Goal: Find specific page/section: Find specific page/section

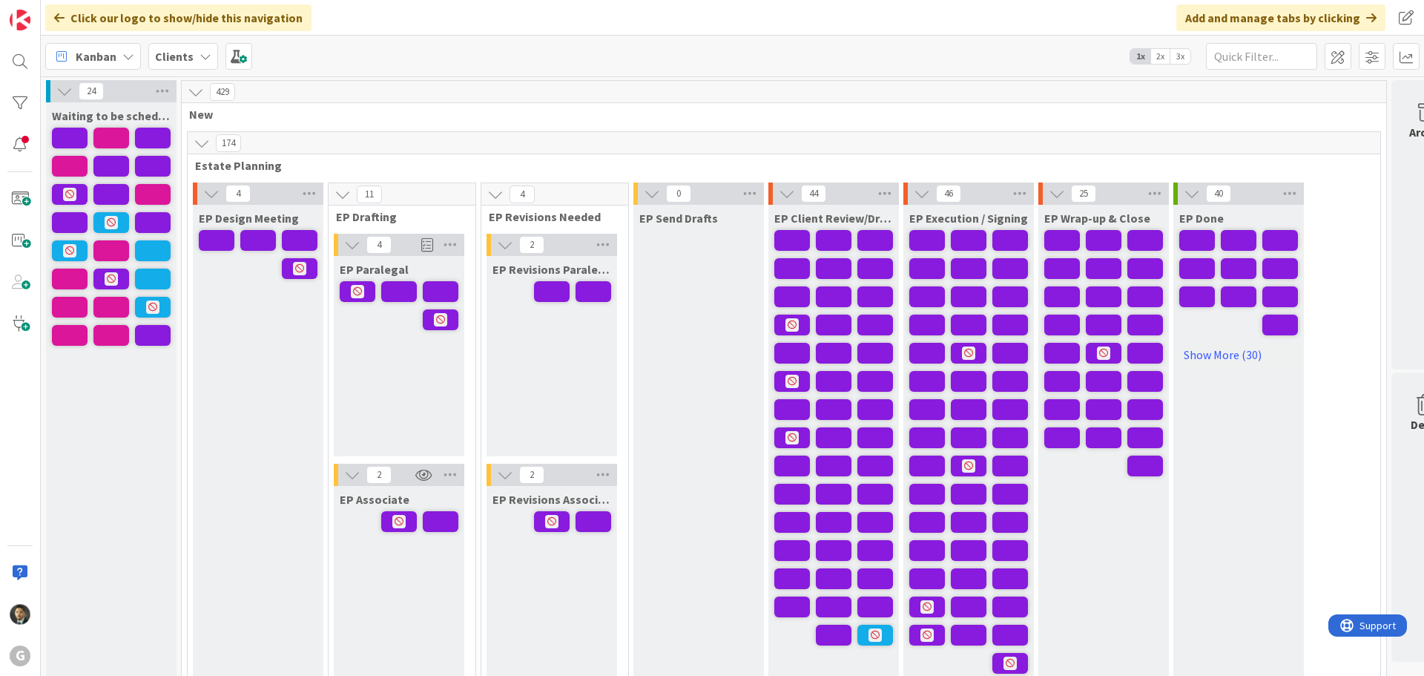
scroll to position [148, 0]
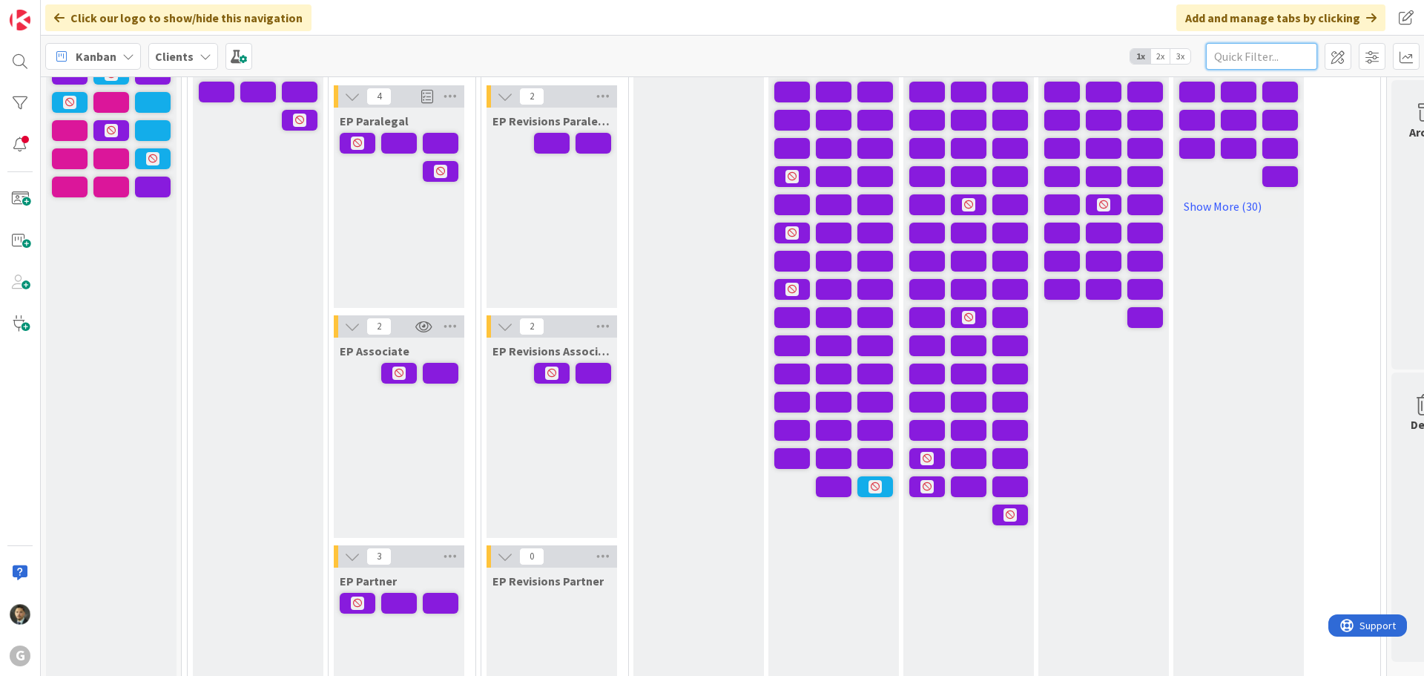
click at [1230, 49] on input "text" at bounding box center [1261, 56] width 111 height 27
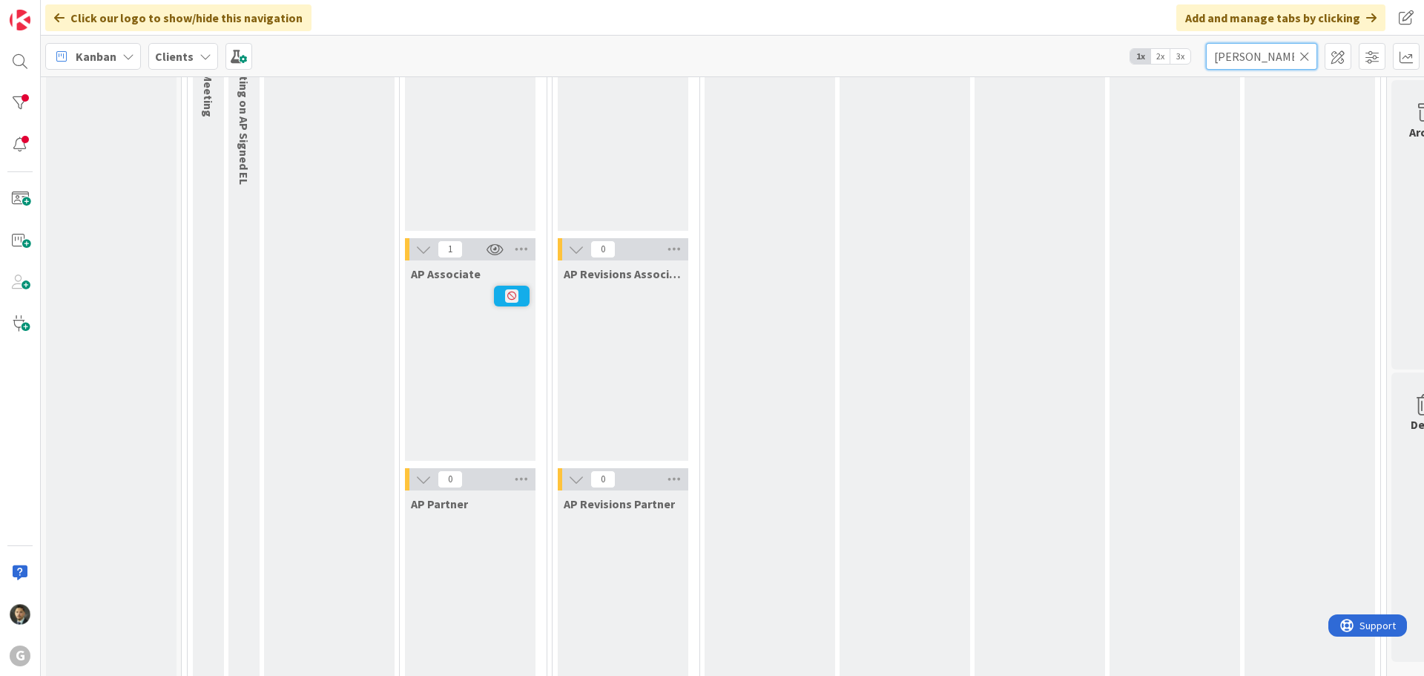
scroll to position [1335, 0]
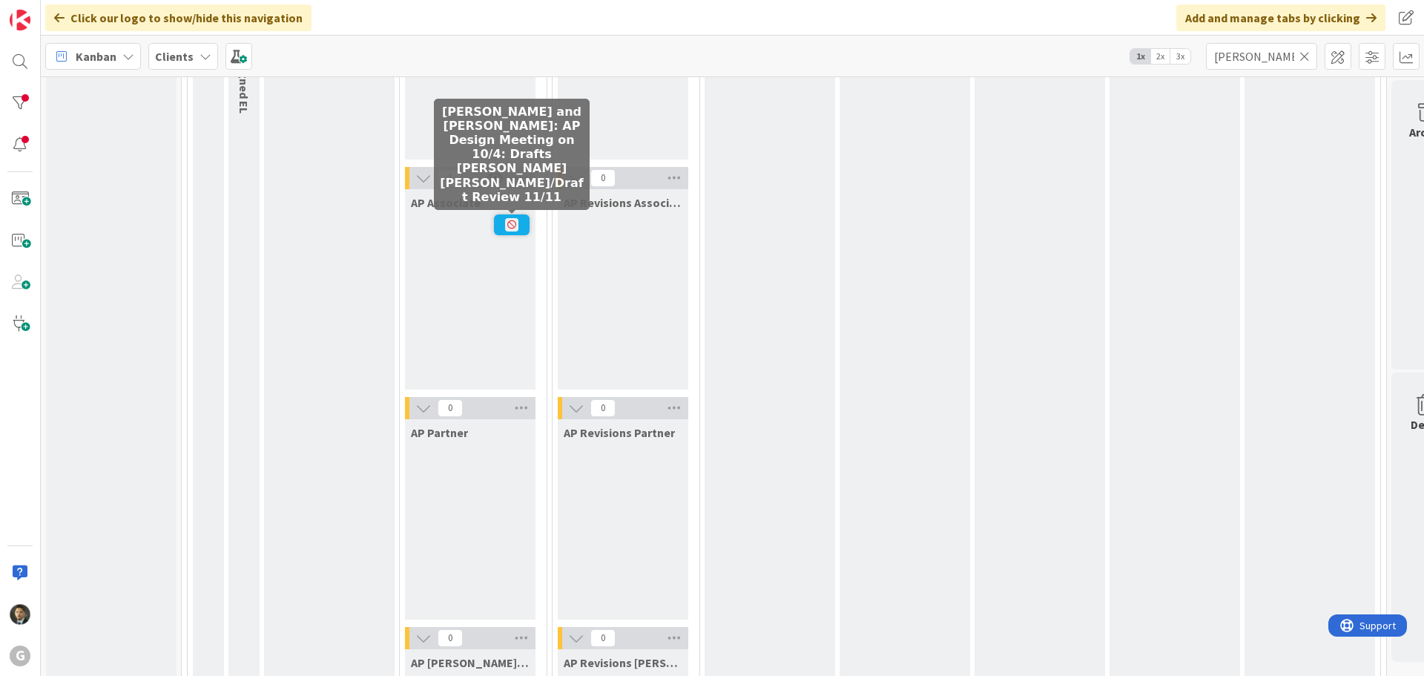
click at [527, 220] on span at bounding box center [512, 224] width 36 height 21
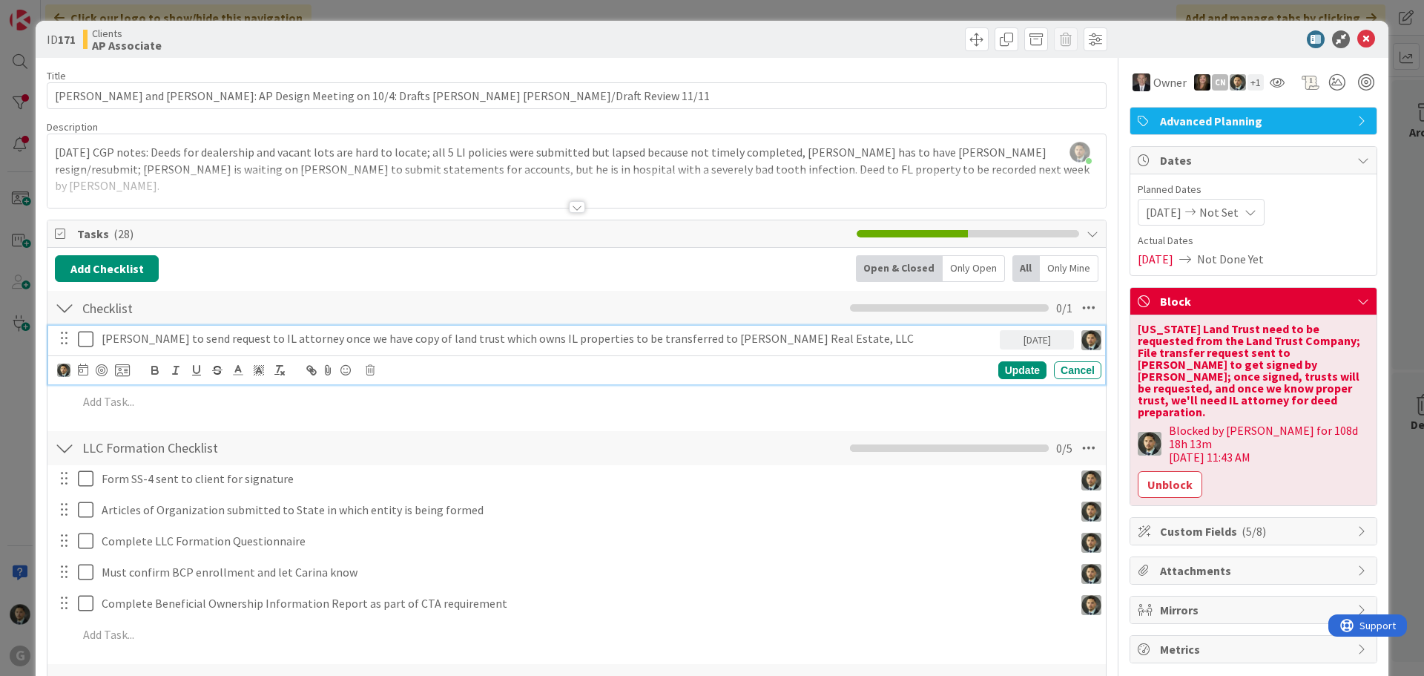
click at [229, 328] on div "[PERSON_NAME] to send request to IL attorney once we have copy of land trust wh…" at bounding box center [548, 339] width 904 height 26
click at [1031, 340] on div "[DATE]" at bounding box center [1037, 339] width 74 height 19
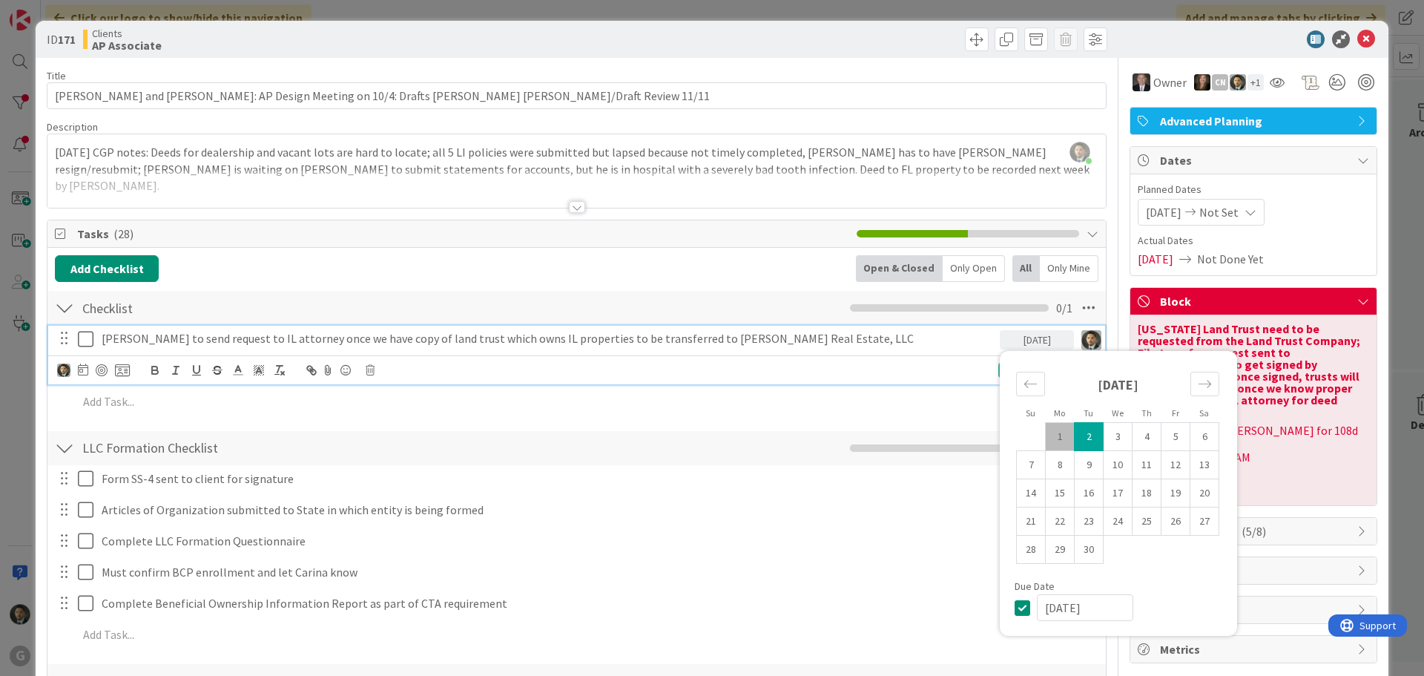
click at [1015, 608] on icon at bounding box center [1026, 607] width 22 height 18
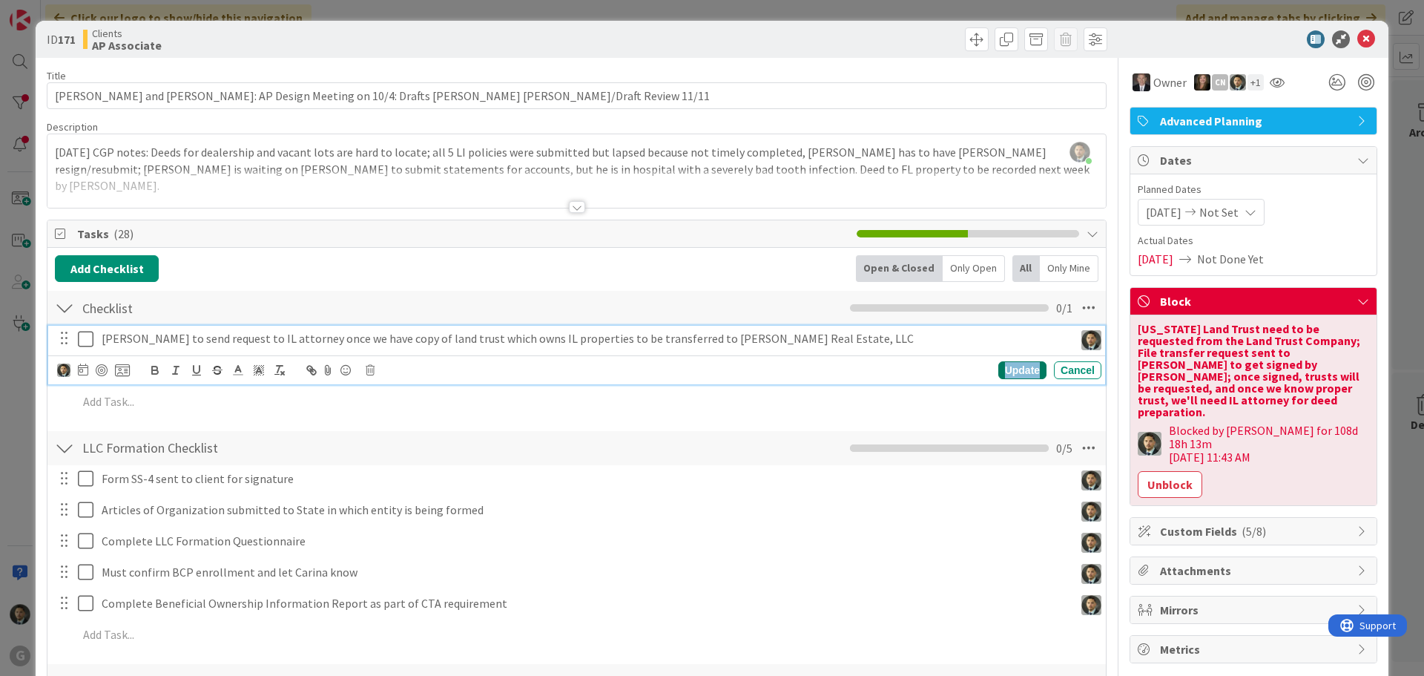
click at [1005, 368] on div "Update" at bounding box center [1022, 370] width 48 height 18
click at [735, 4] on div "ID 171 Clients AP Associate Title 92 / 128 [PERSON_NAME] and [PERSON_NAME]: AP …" at bounding box center [712, 338] width 1424 height 676
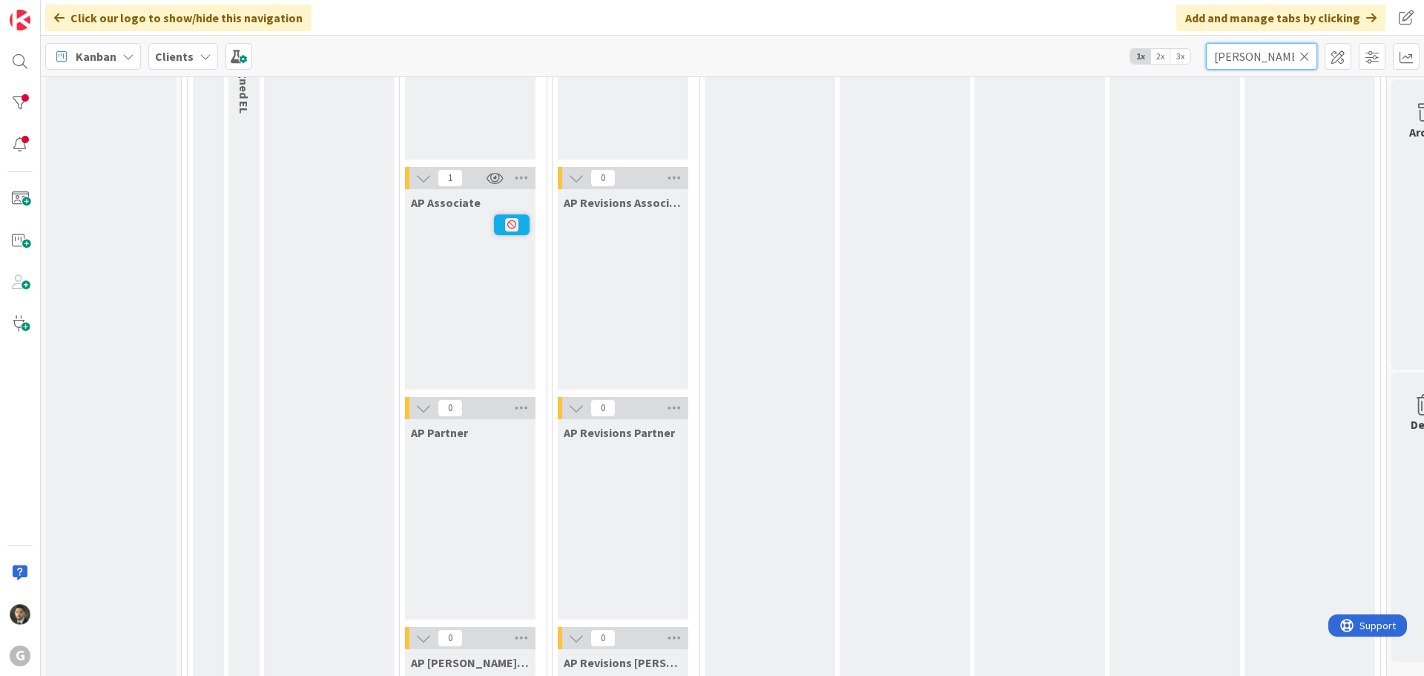
drag, startPoint x: 1272, startPoint y: 59, endPoint x: 1124, endPoint y: 63, distance: 147.6
click at [1126, 63] on div "Kanban Clients 1x 2x 3x [PERSON_NAME]" at bounding box center [732, 56] width 1383 height 41
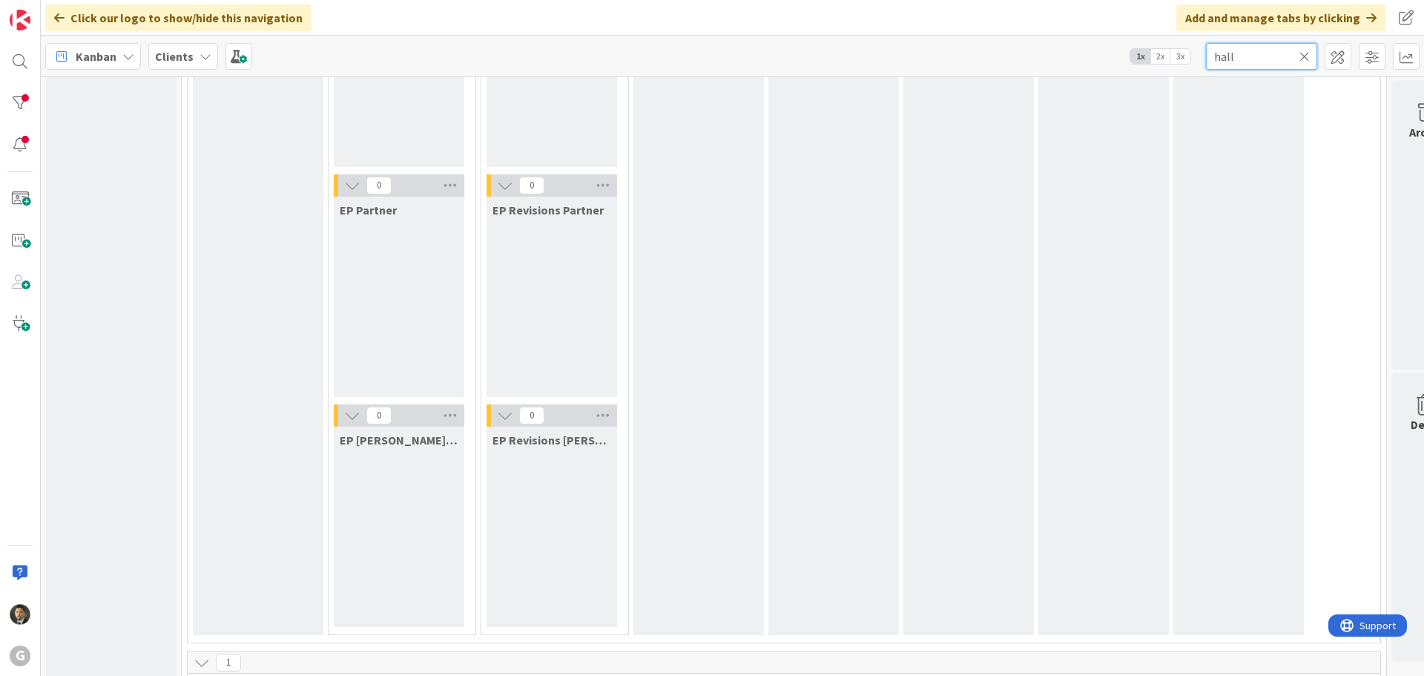
scroll to position [964, 0]
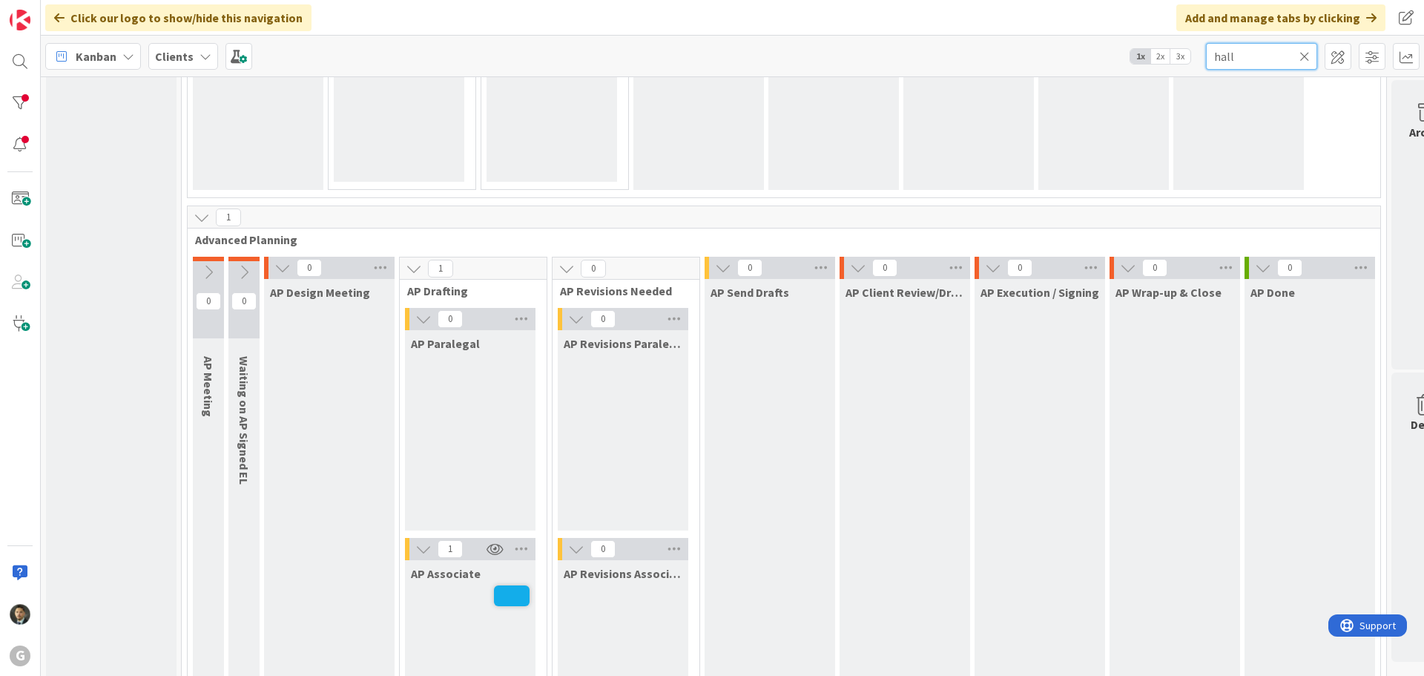
type input "hall"
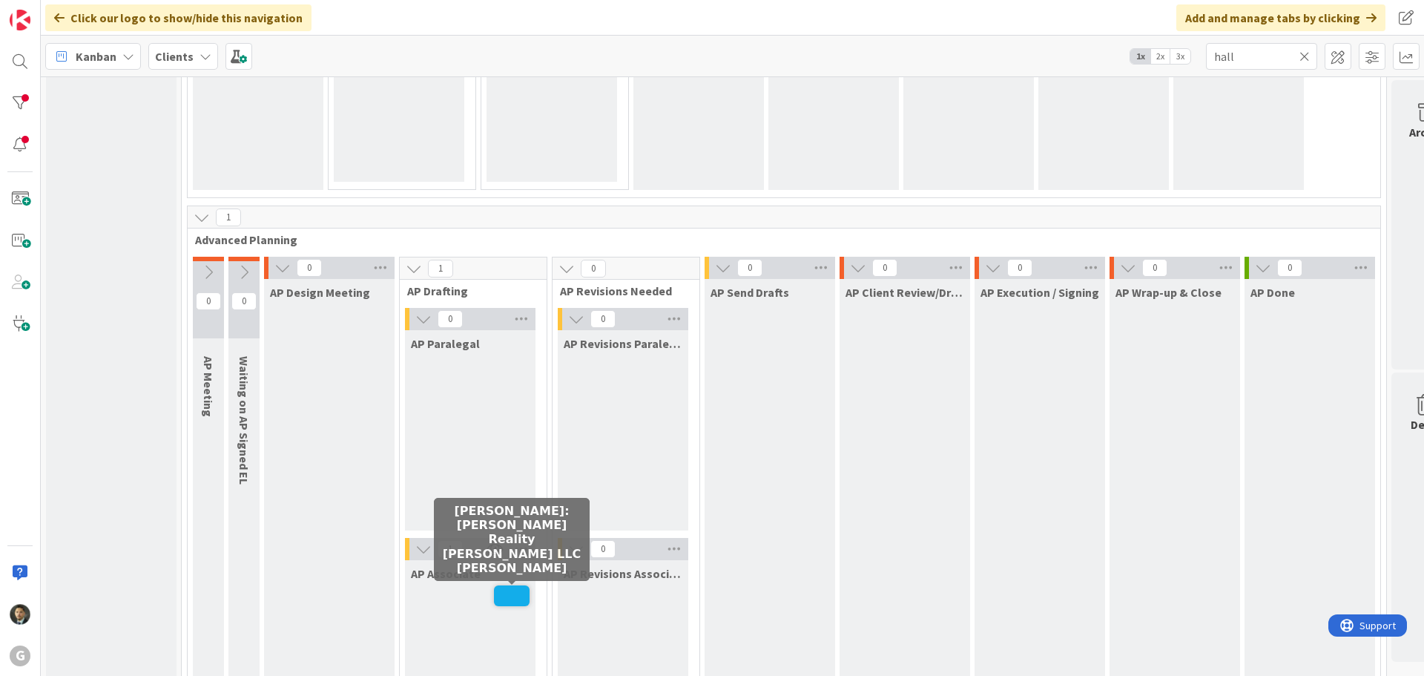
click at [512, 599] on span at bounding box center [512, 595] width 36 height 21
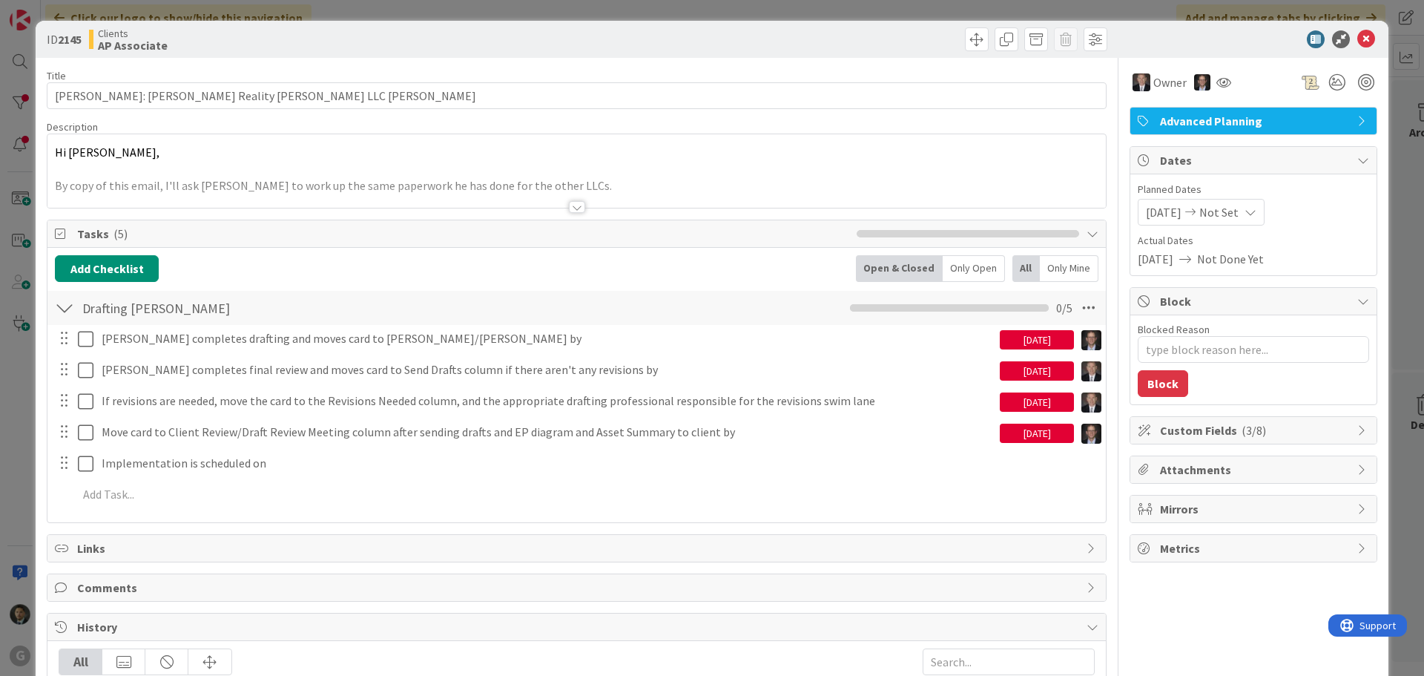
click at [1121, 1] on div "ID 2145 Clients AP Associate Title 52 / 128 [PERSON_NAME]: [PERSON_NAME] Realit…" at bounding box center [712, 338] width 1424 height 676
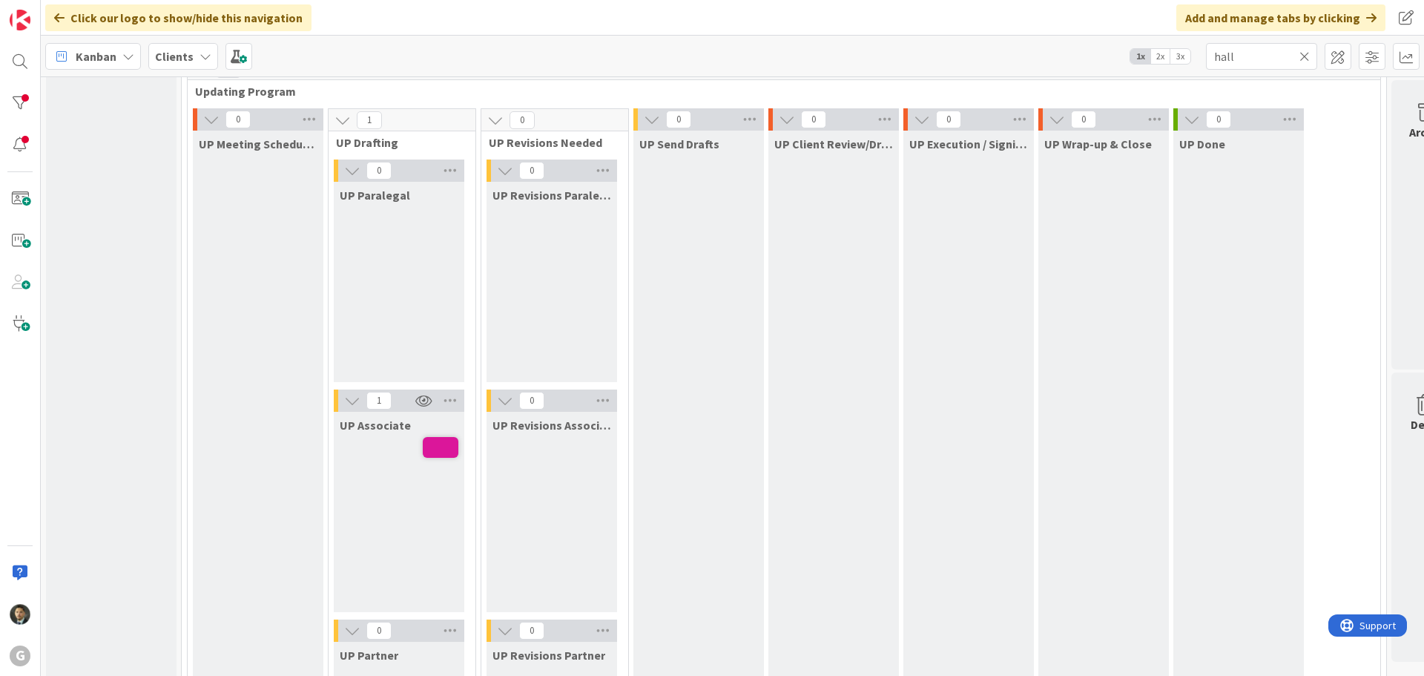
scroll to position [2299, 0]
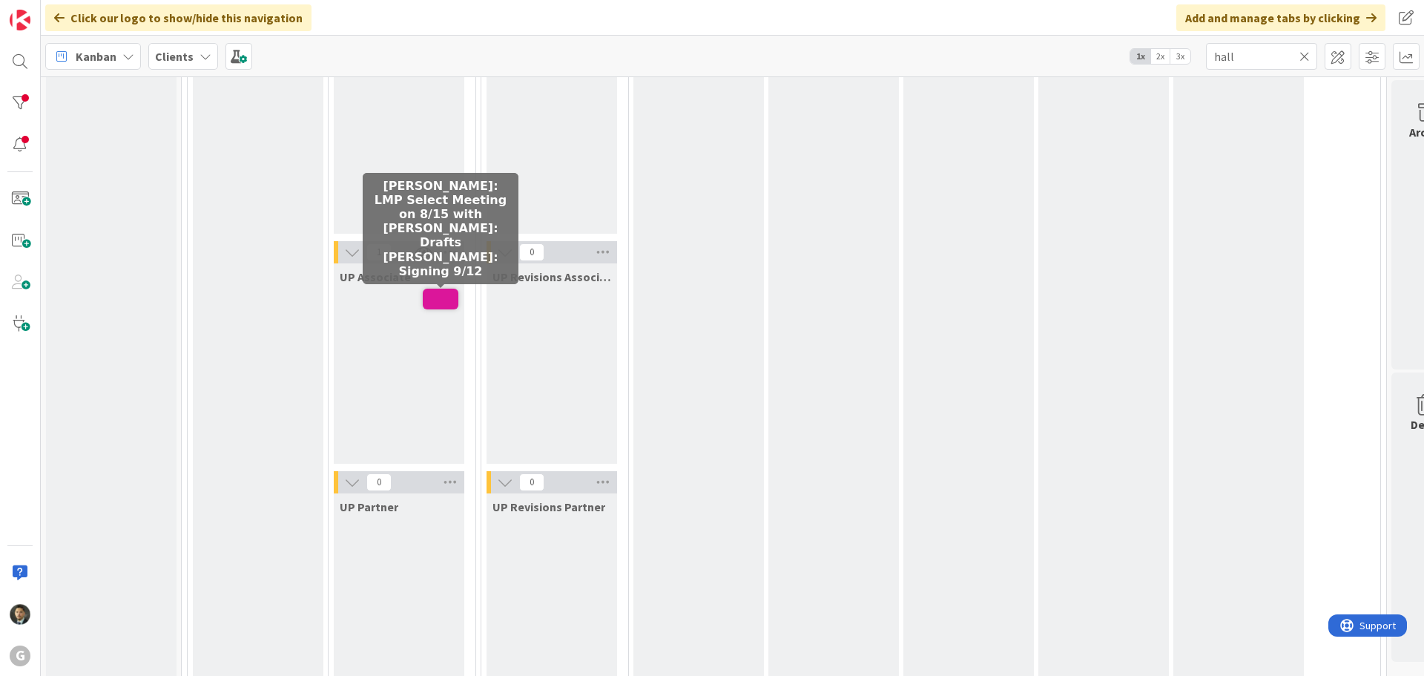
click at [437, 300] on span at bounding box center [441, 298] width 36 height 21
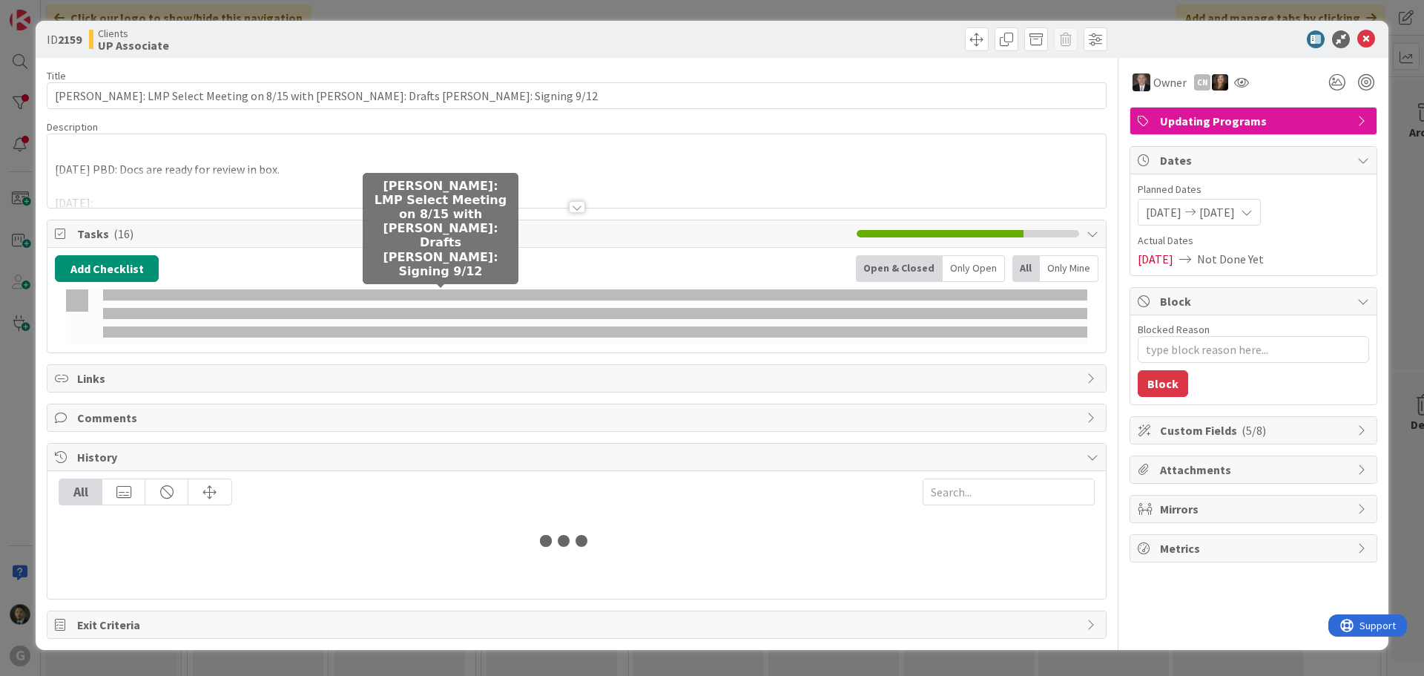
type textarea "x"
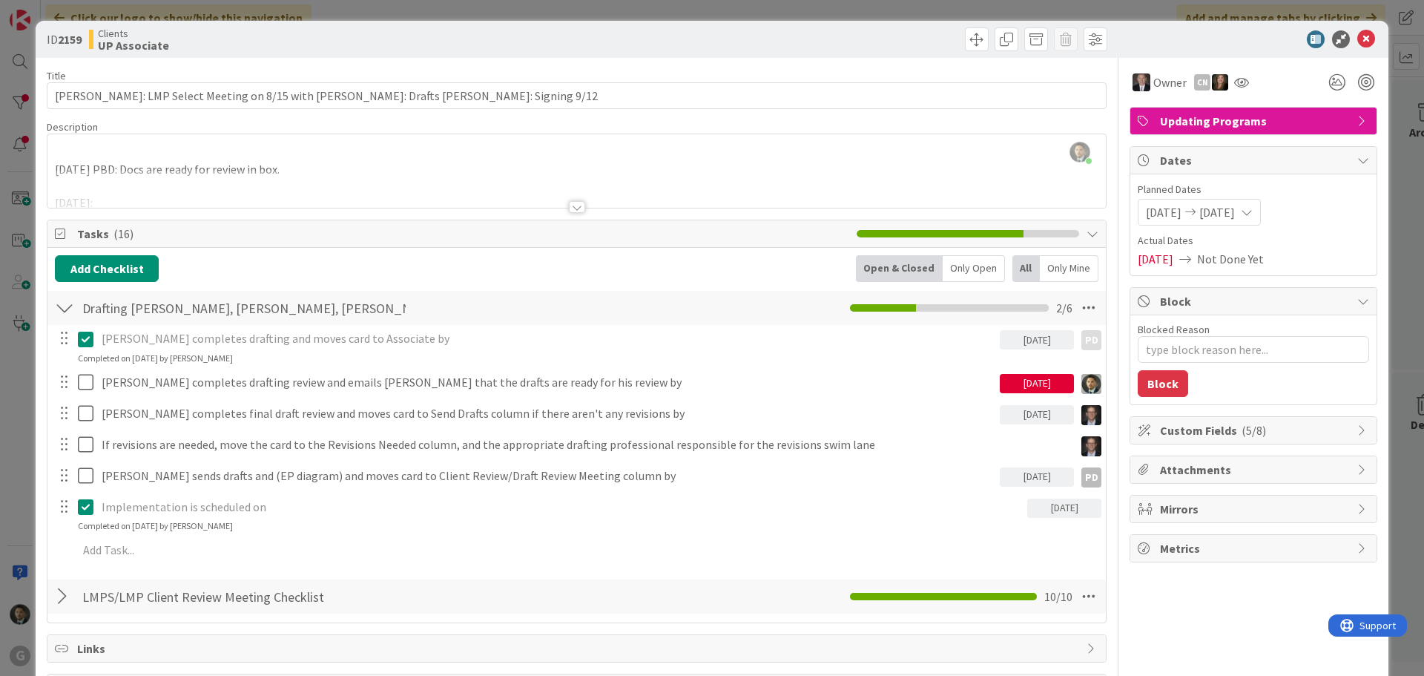
click at [569, 206] on div at bounding box center [577, 207] width 16 height 12
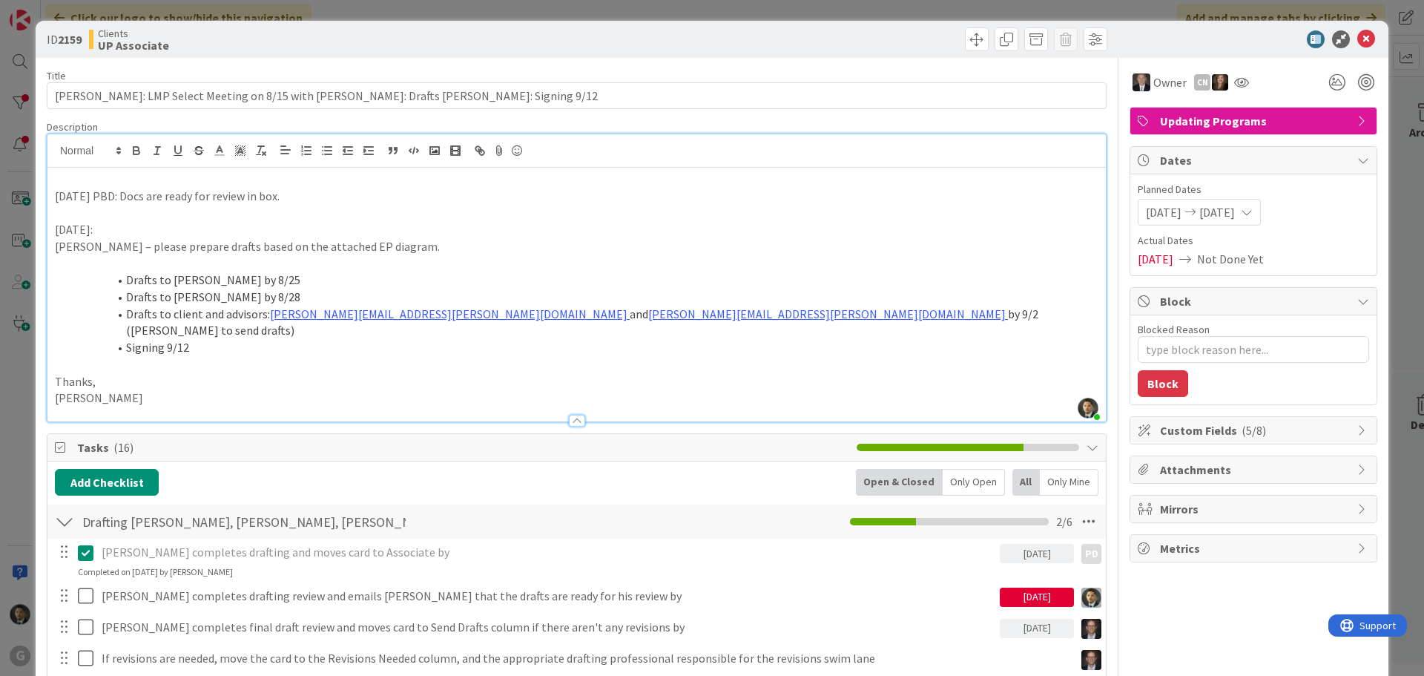
scroll to position [148, 0]
